Goal: Information Seeking & Learning: Find specific fact

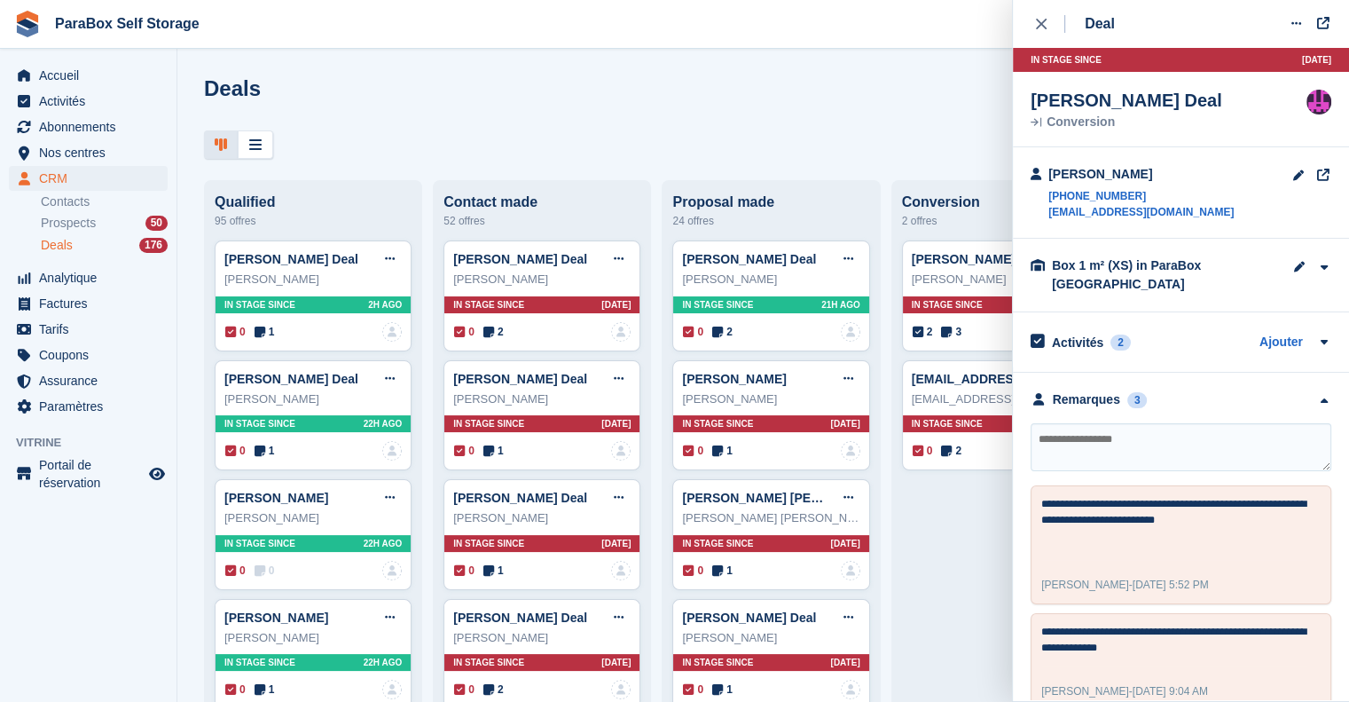
scroll to position [194, 0]
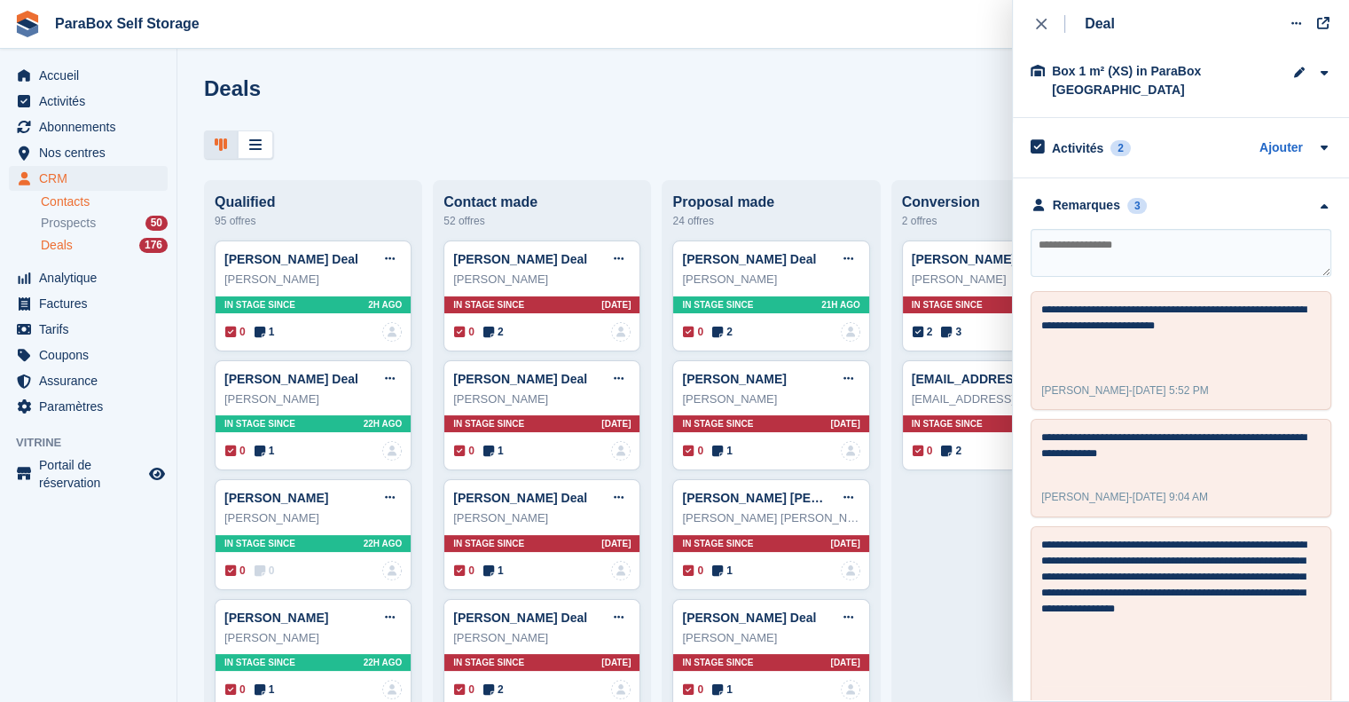
click at [74, 195] on link "Contacts" at bounding box center [104, 201] width 127 height 17
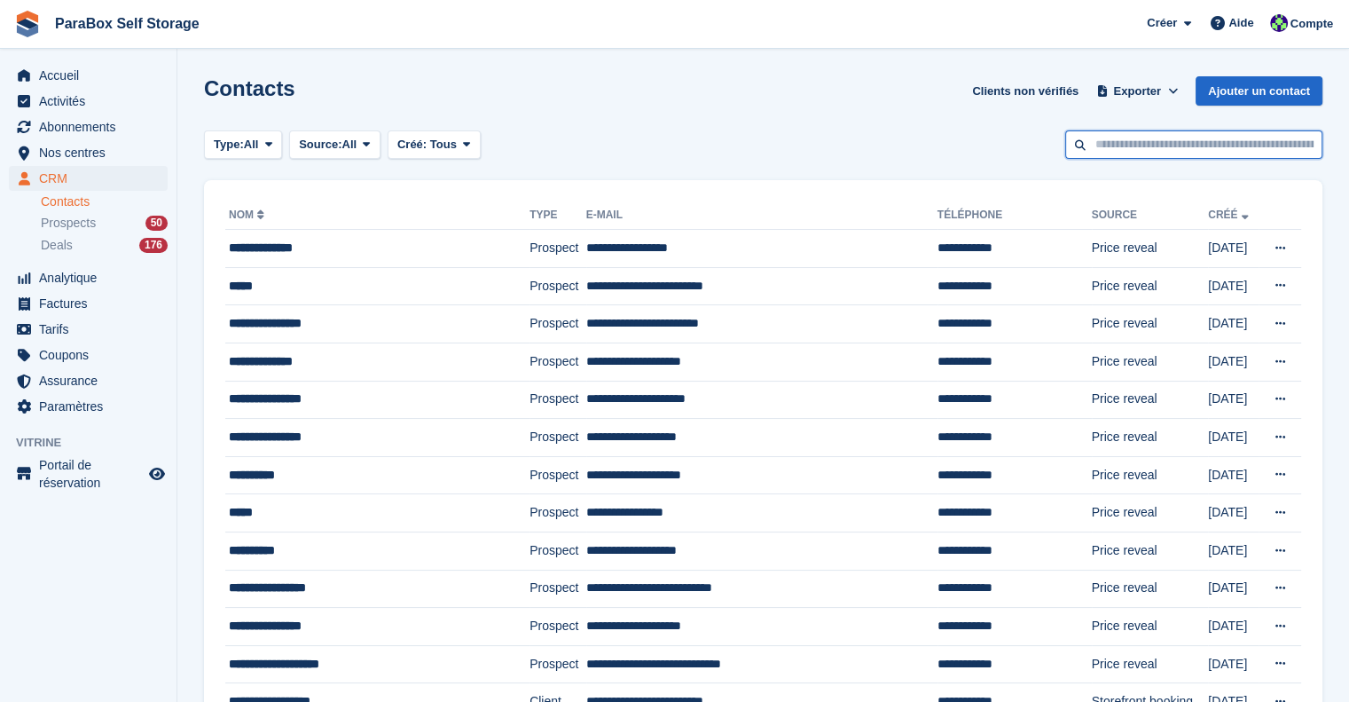
click at [1135, 152] on input "text" at bounding box center [1193, 144] width 257 height 29
type input "*****"
